Goal: Information Seeking & Learning: Compare options

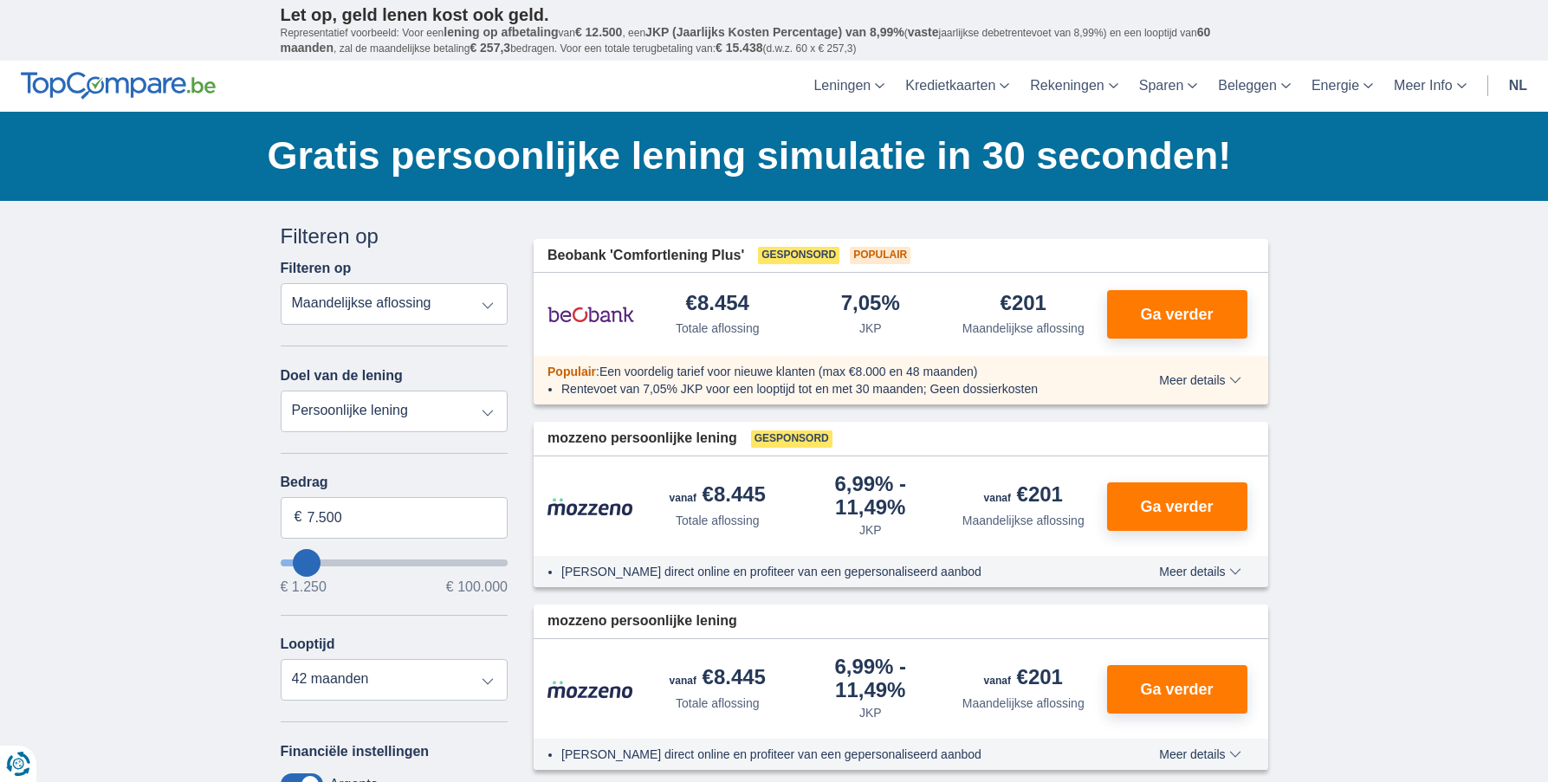
click at [1514, 87] on link "nl" at bounding box center [1517, 86] width 39 height 51
click at [1519, 79] on link "nl" at bounding box center [1517, 86] width 39 height 51
